Goal: Information Seeking & Learning: Learn about a topic

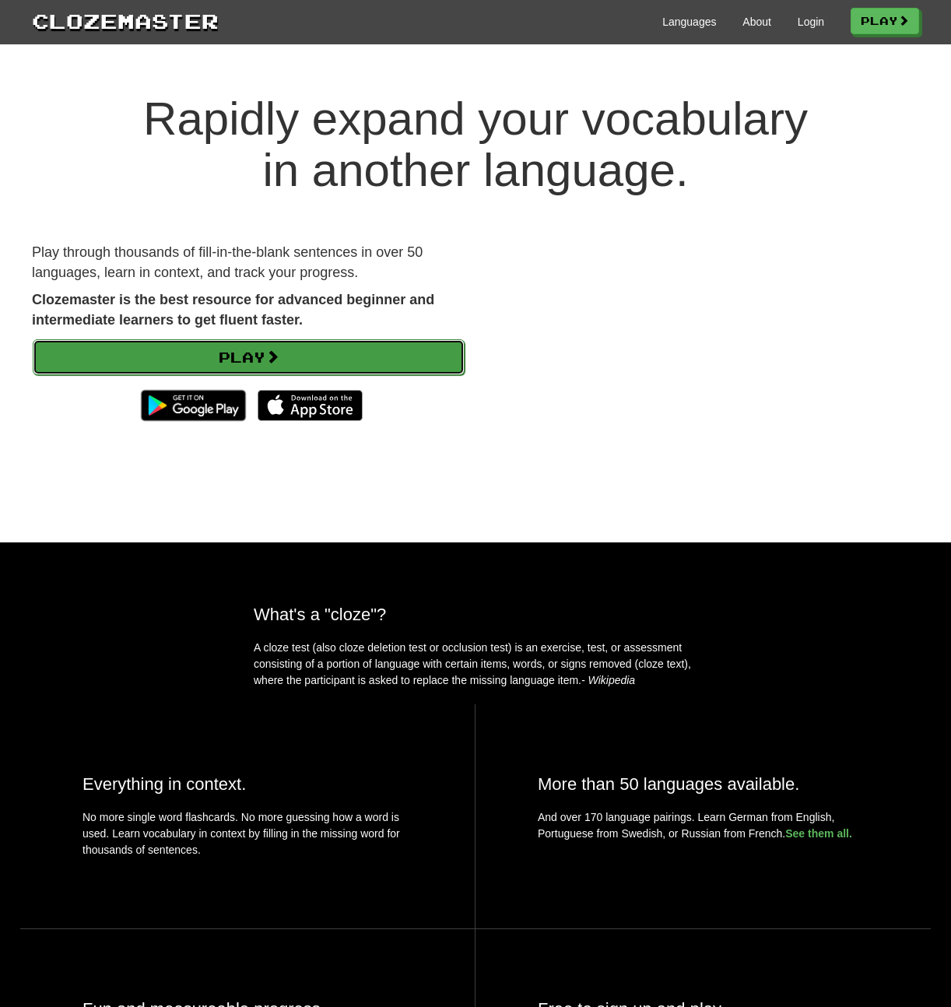
click at [223, 362] on link "Play" at bounding box center [249, 357] width 432 height 36
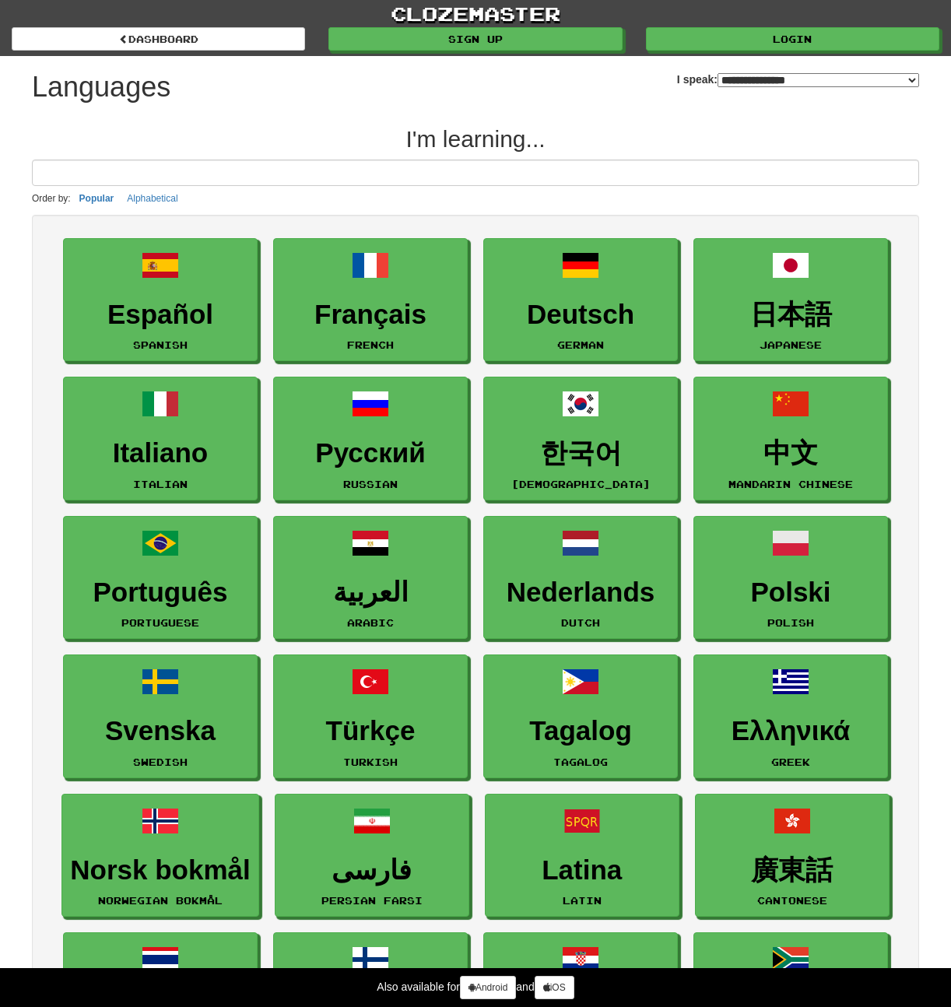
select select "*******"
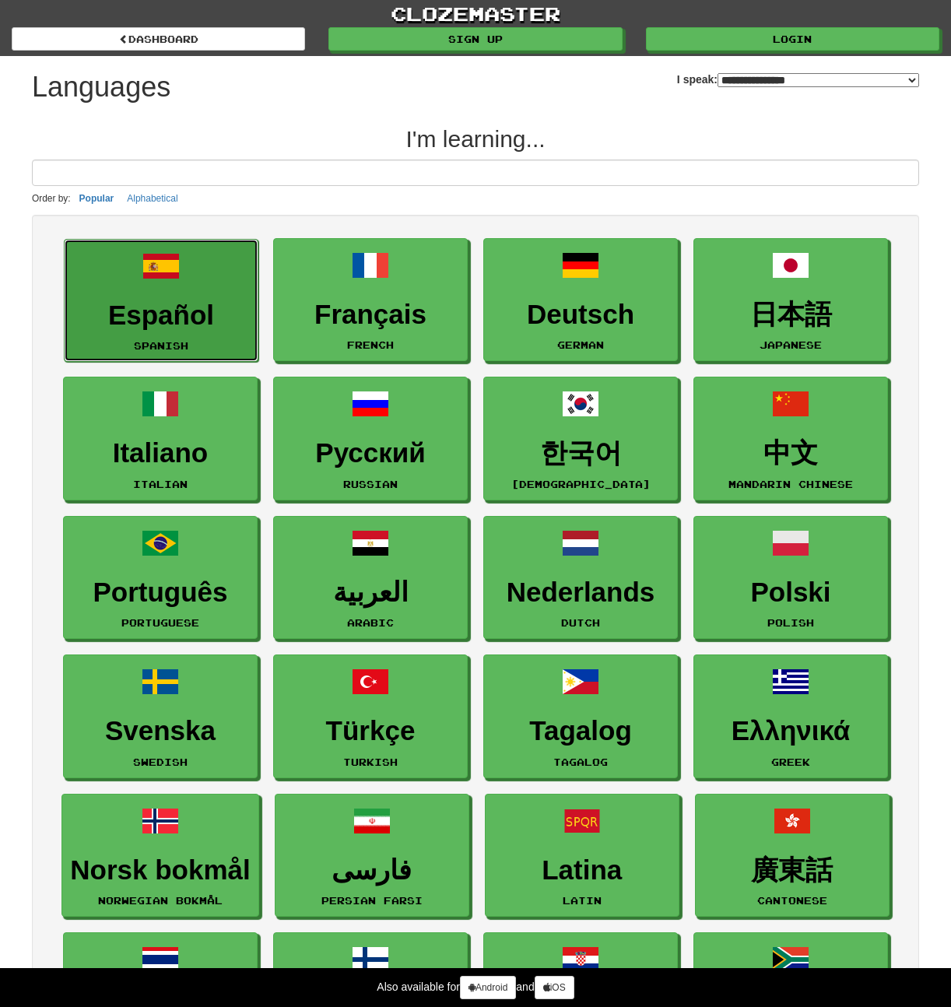
click at [170, 295] on link "Español Spanish" at bounding box center [161, 301] width 195 height 124
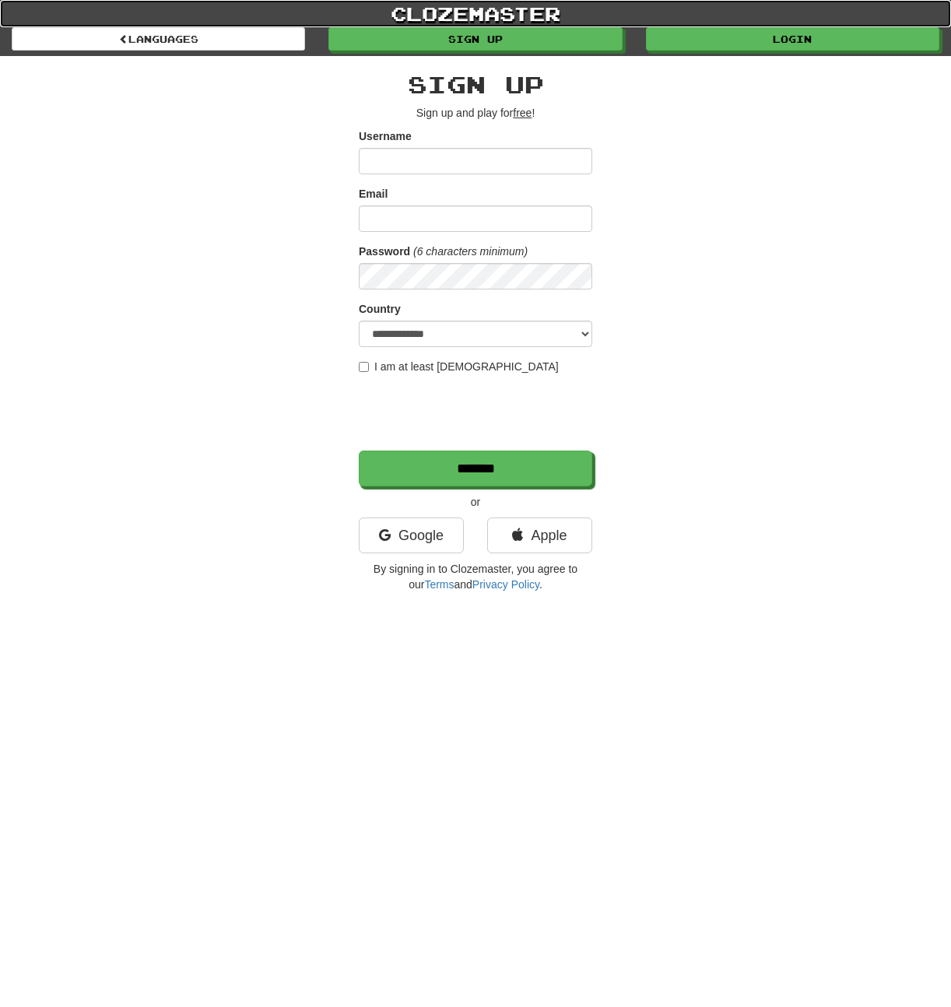
click at [411, 11] on link "clozemaster" at bounding box center [475, 13] width 951 height 27
